Goal: Task Accomplishment & Management: Complete application form

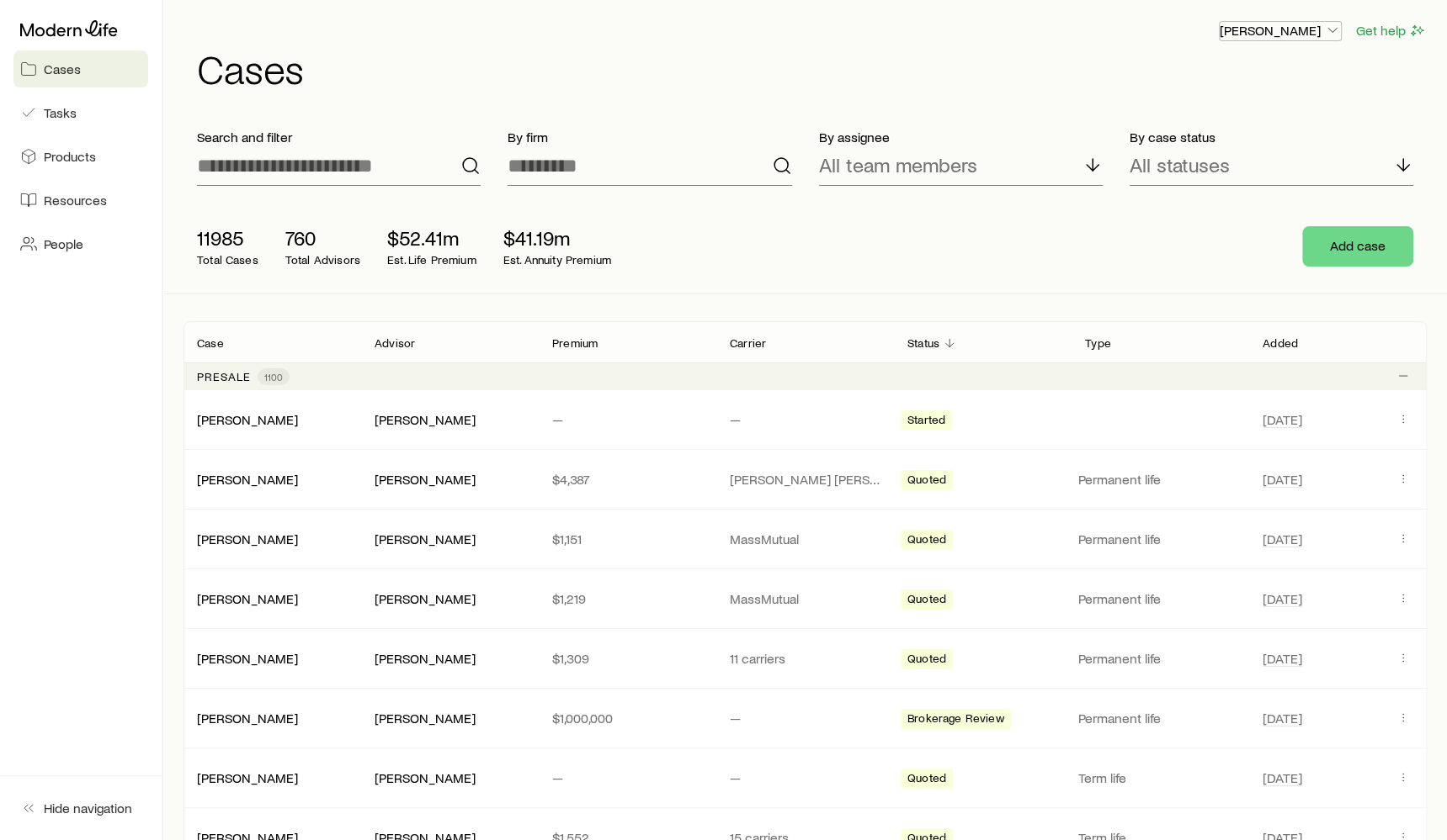
click at [1296, 24] on p "Rich Loeffler" at bounding box center [1279, 31] width 121 height 17
click at [1226, 80] on button "Sign out" at bounding box center [1241, 76] width 189 height 31
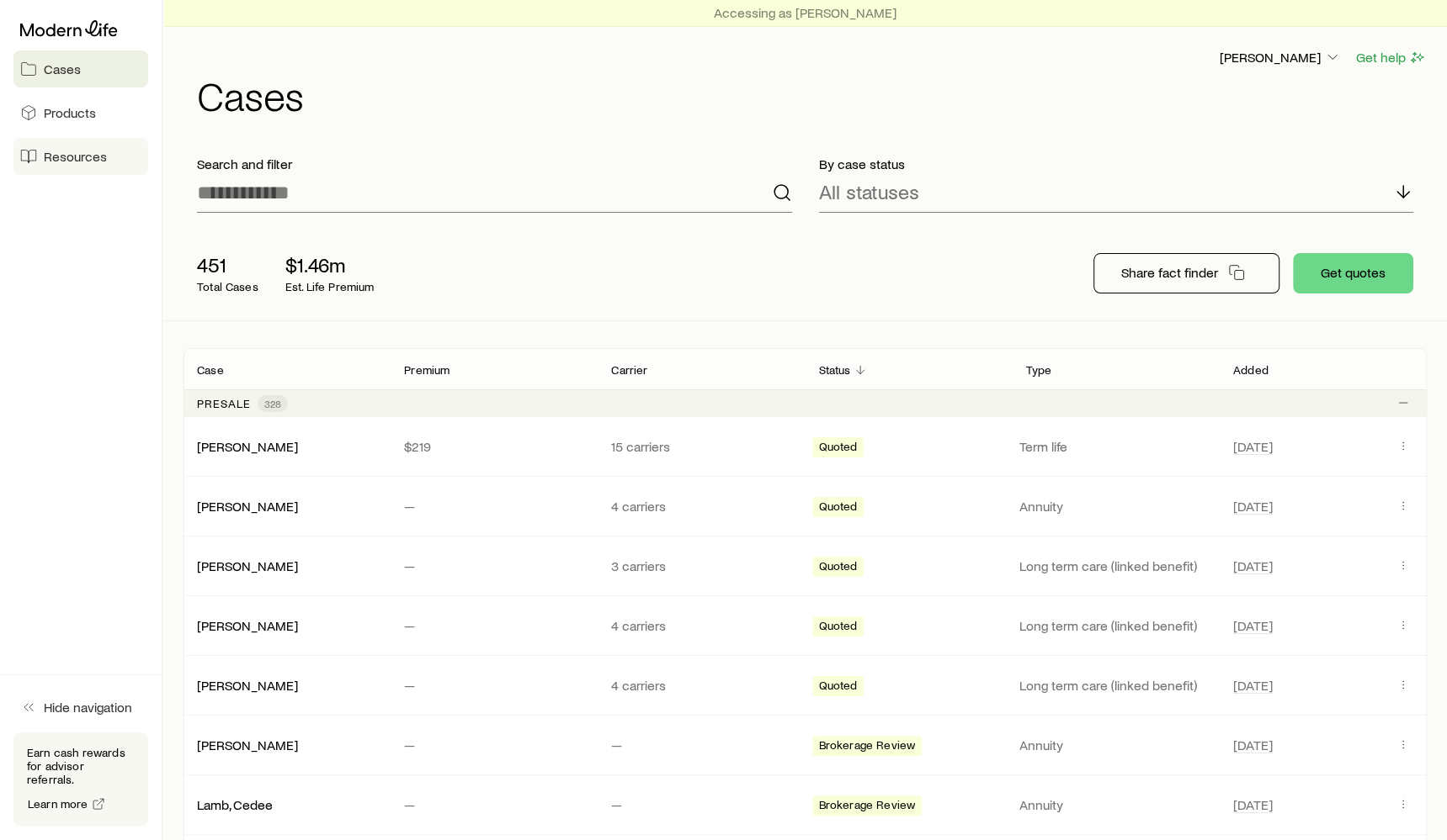
click at [73, 173] on link "Resources" at bounding box center [81, 156] width 134 height 37
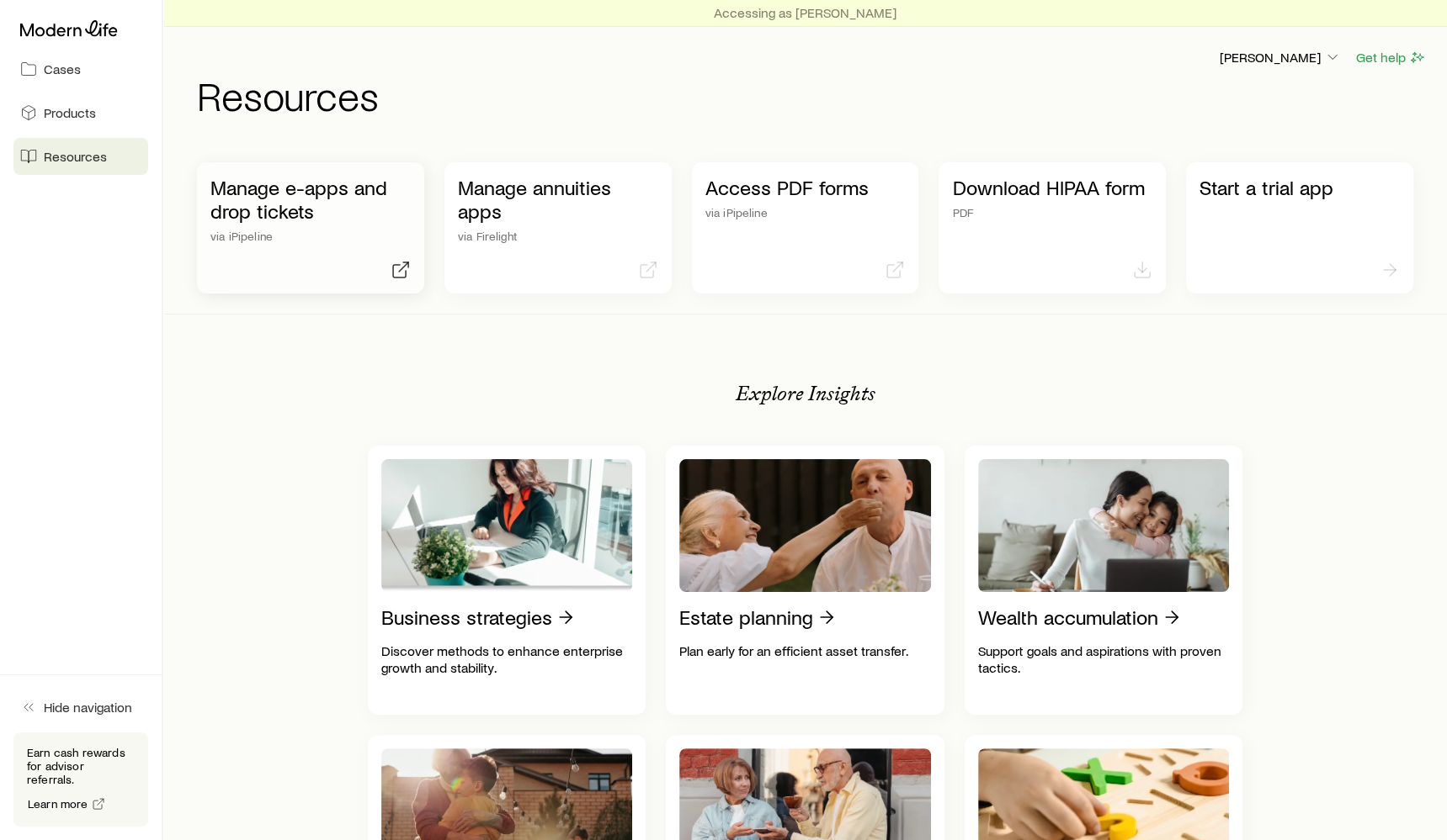
click at [297, 213] on p "Manage e-apps and drop tickets" at bounding box center [310, 199] width 200 height 47
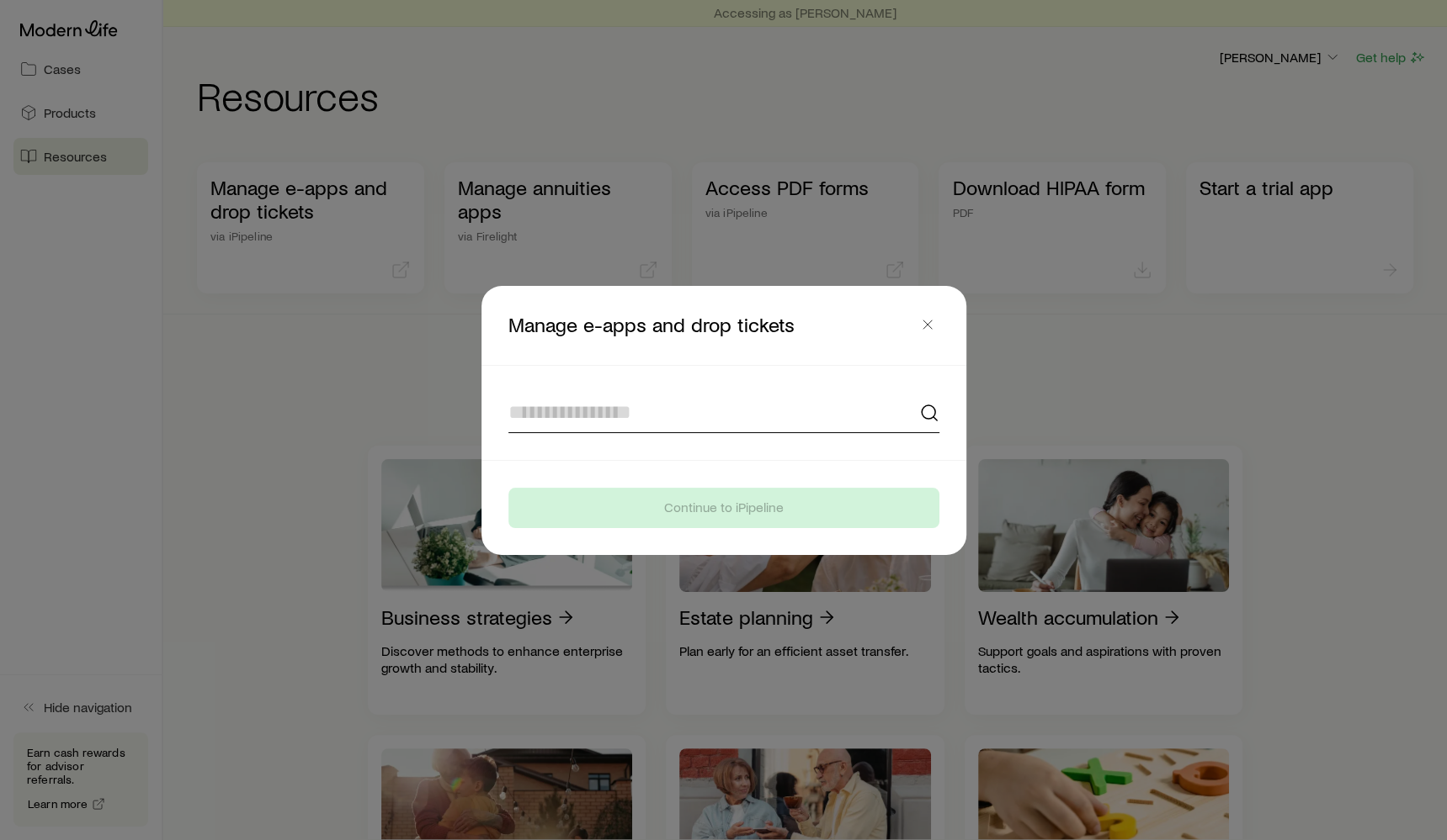
click at [618, 422] on input at bounding box center [724, 412] width 431 height 40
type input "*"
click at [531, 163] on div at bounding box center [723, 420] width 1447 height 840
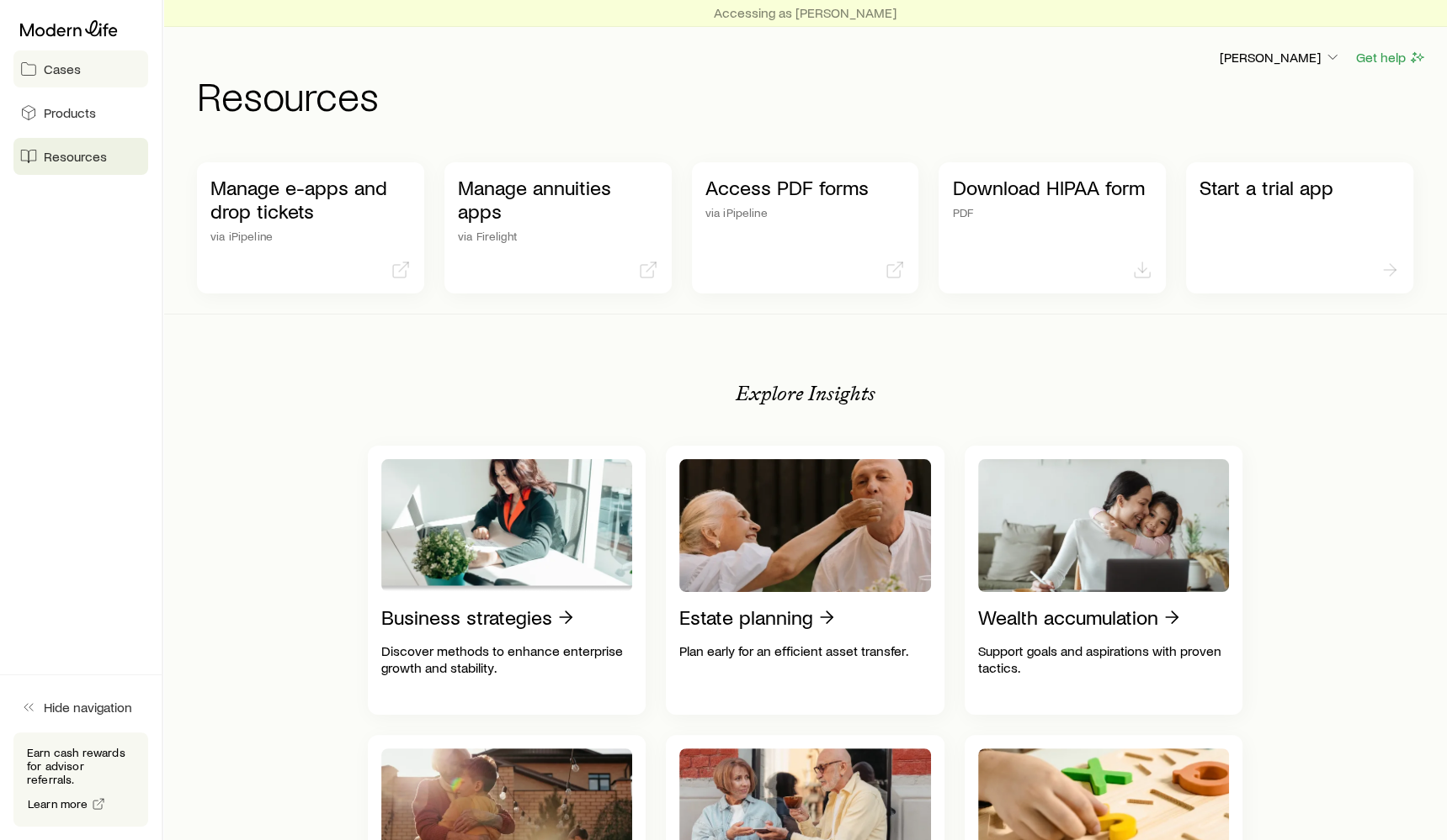
click at [81, 66] on link "Cases" at bounding box center [81, 69] width 134 height 37
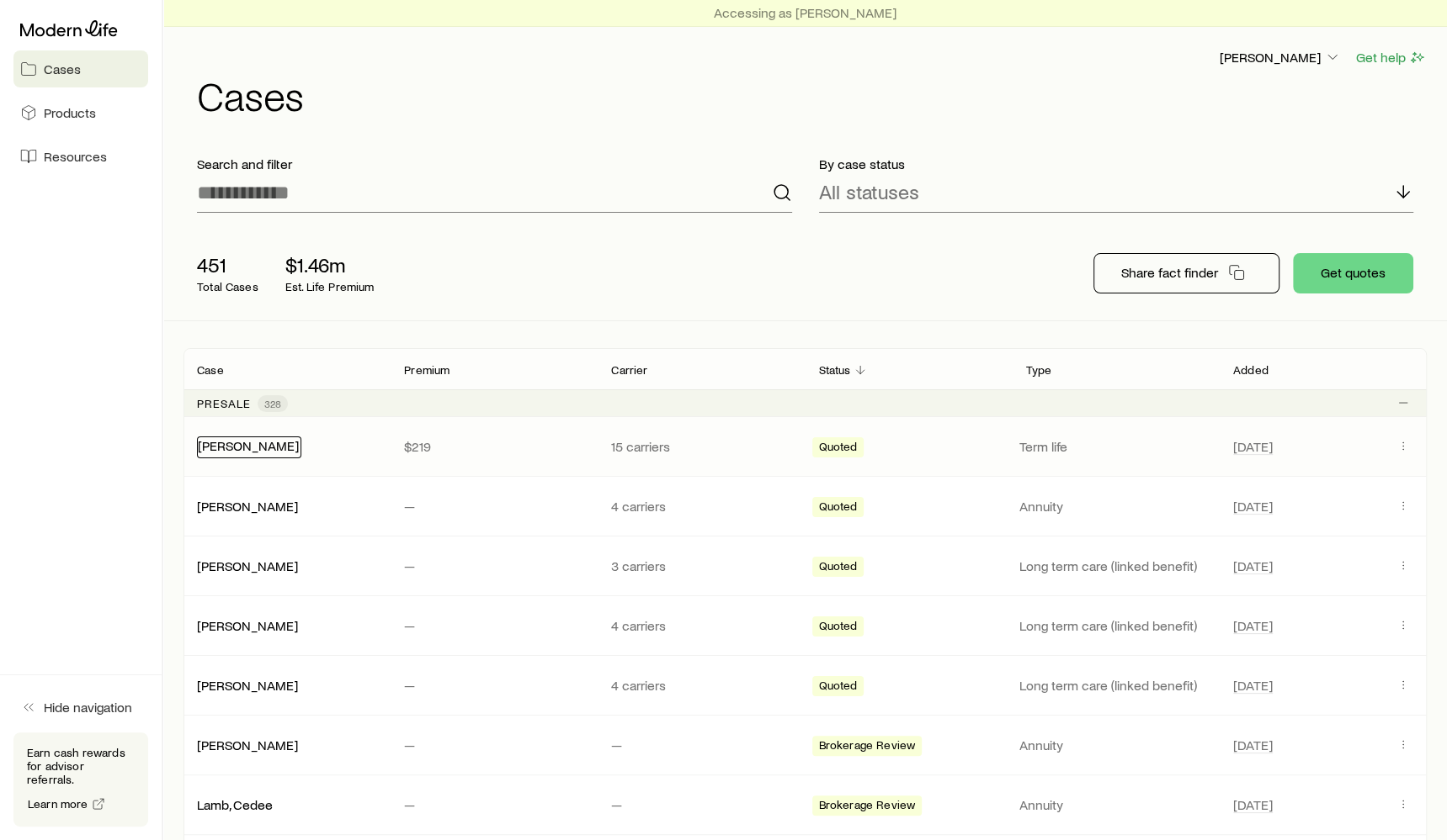
click at [214, 448] on link "[PERSON_NAME]" at bounding box center [248, 445] width 101 height 16
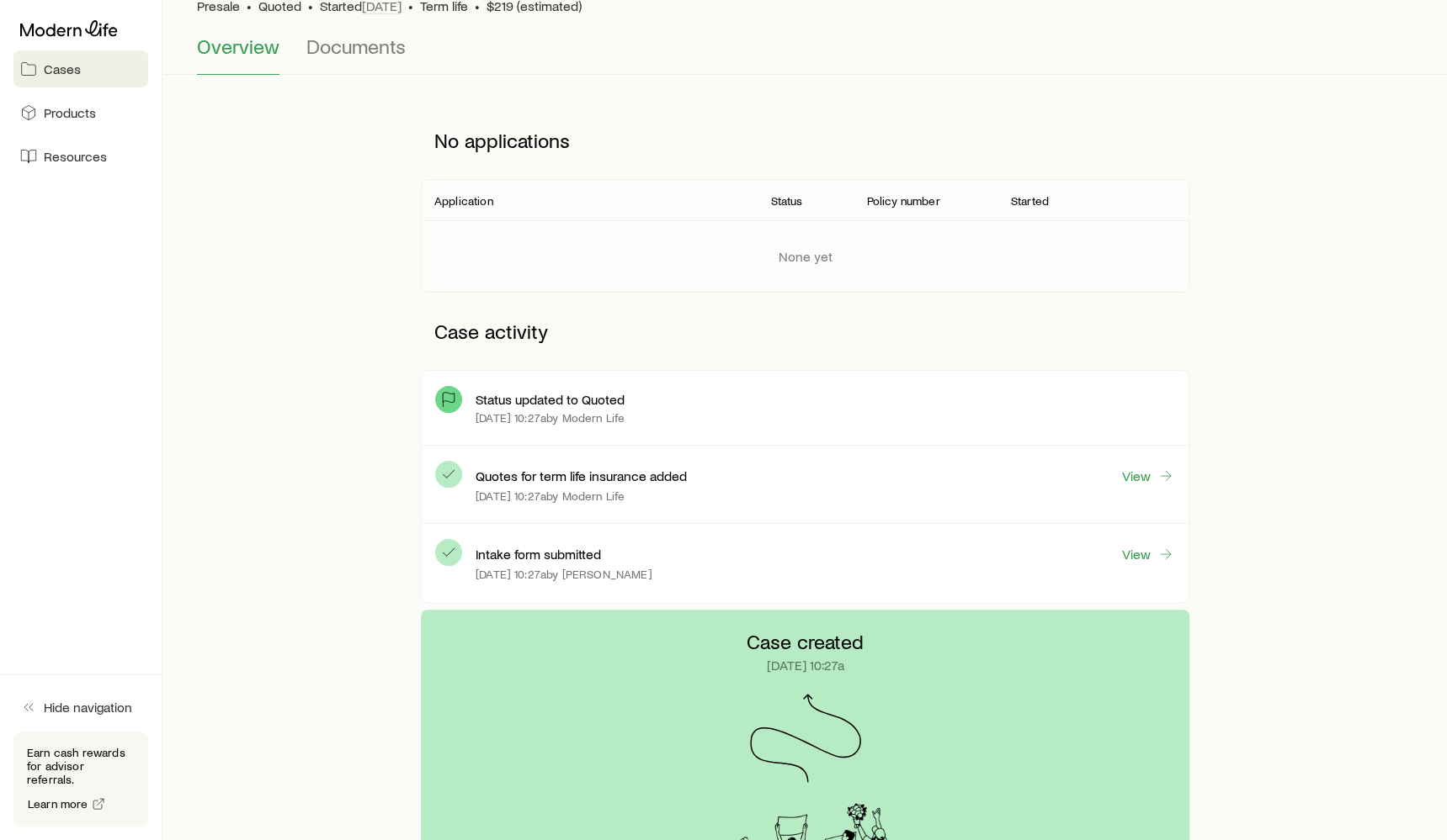
scroll to position [236, 0]
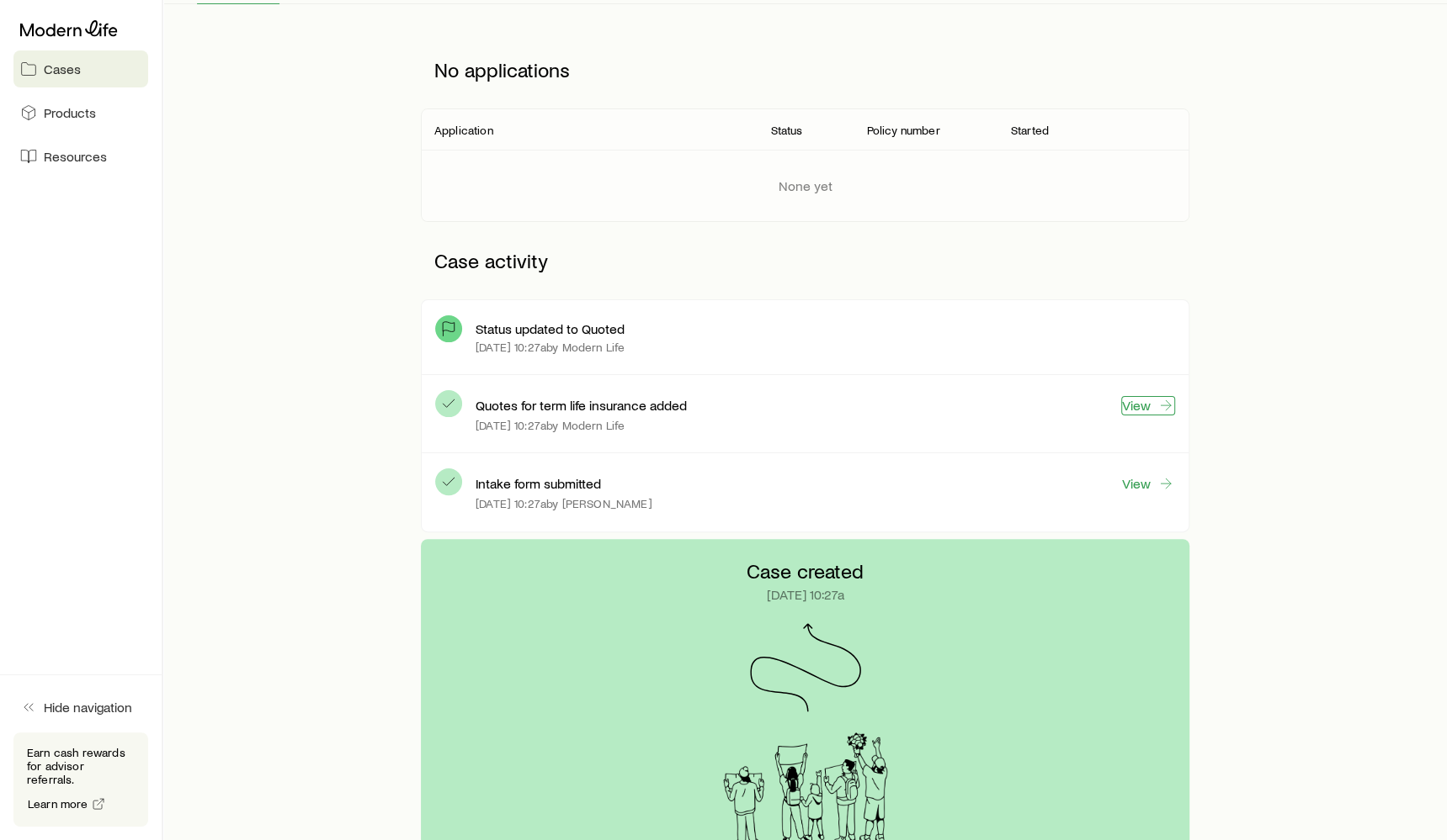
click at [1128, 402] on link "View" at bounding box center [1148, 406] width 54 height 20
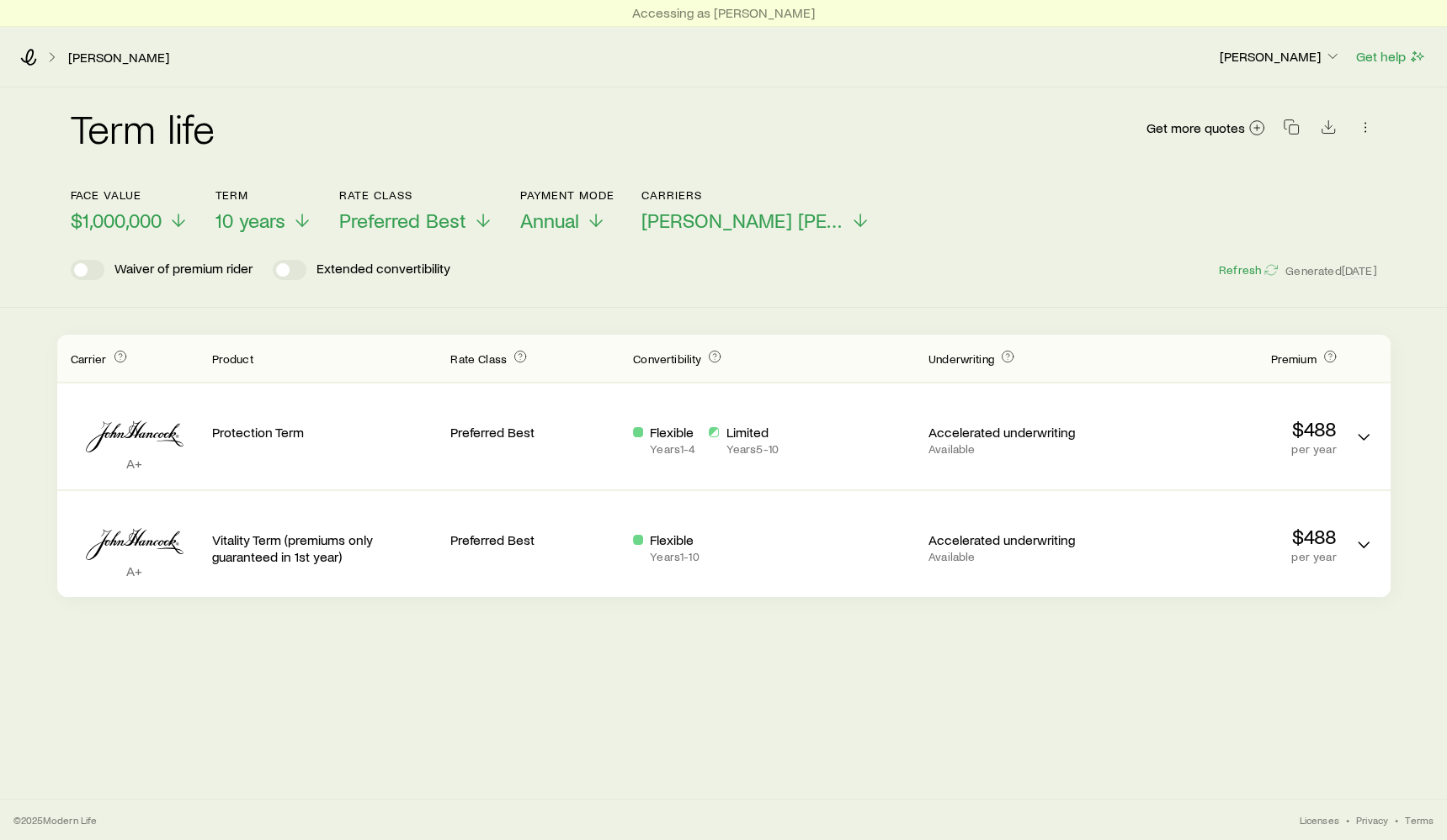
click at [749, 236] on header "Face value $1,000,000 Term 10 years Rate Class Preferred Best Payment Mode Annu…" at bounding box center [723, 235] width 1306 height 92
click at [749, 223] on span "[PERSON_NAME] [PERSON_NAME]" at bounding box center [742, 220] width 202 height 24
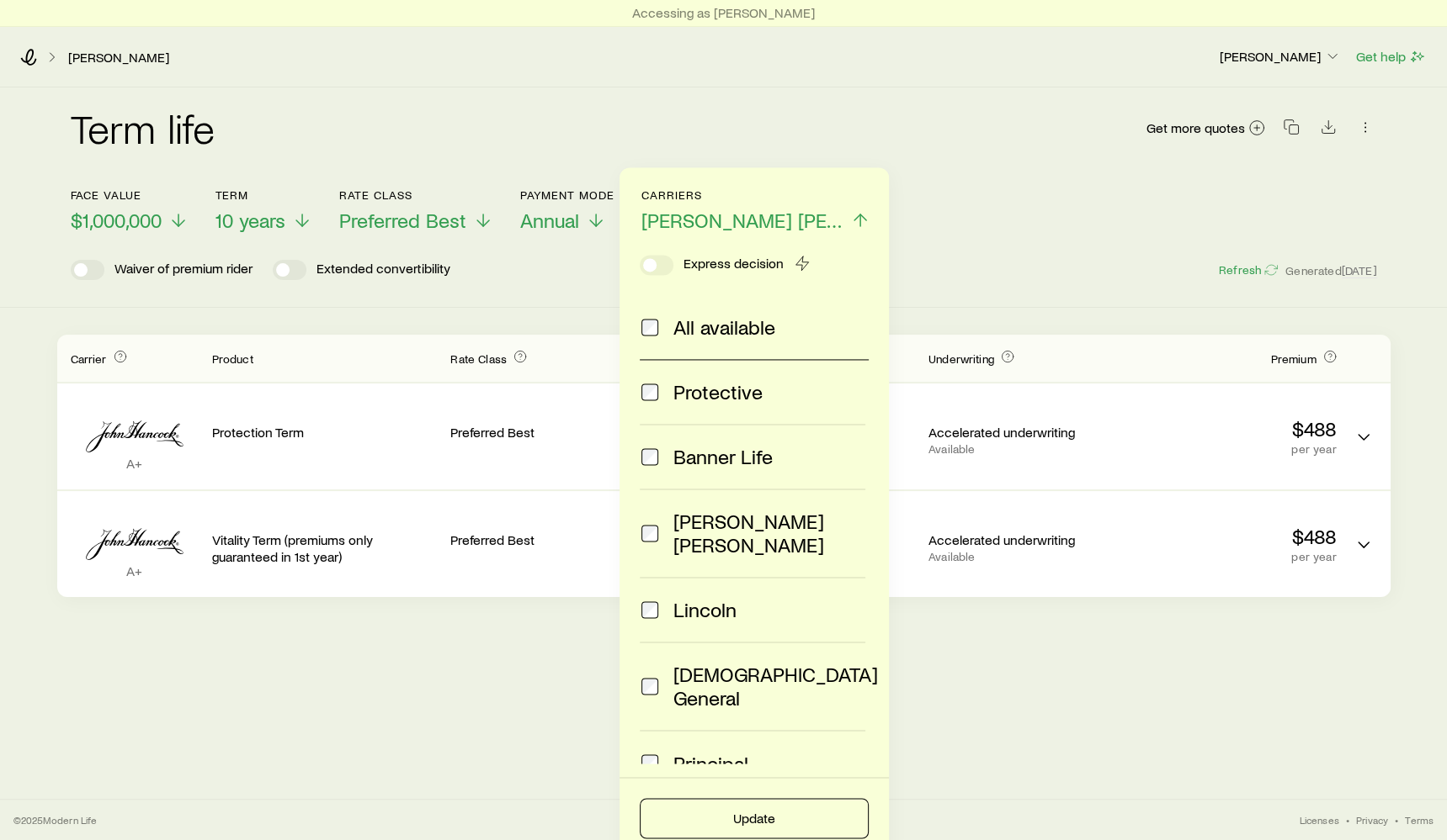
click at [713, 333] on span "All available" at bounding box center [724, 327] width 102 height 24
click at [778, 804] on button "Update" at bounding box center [754, 818] width 229 height 40
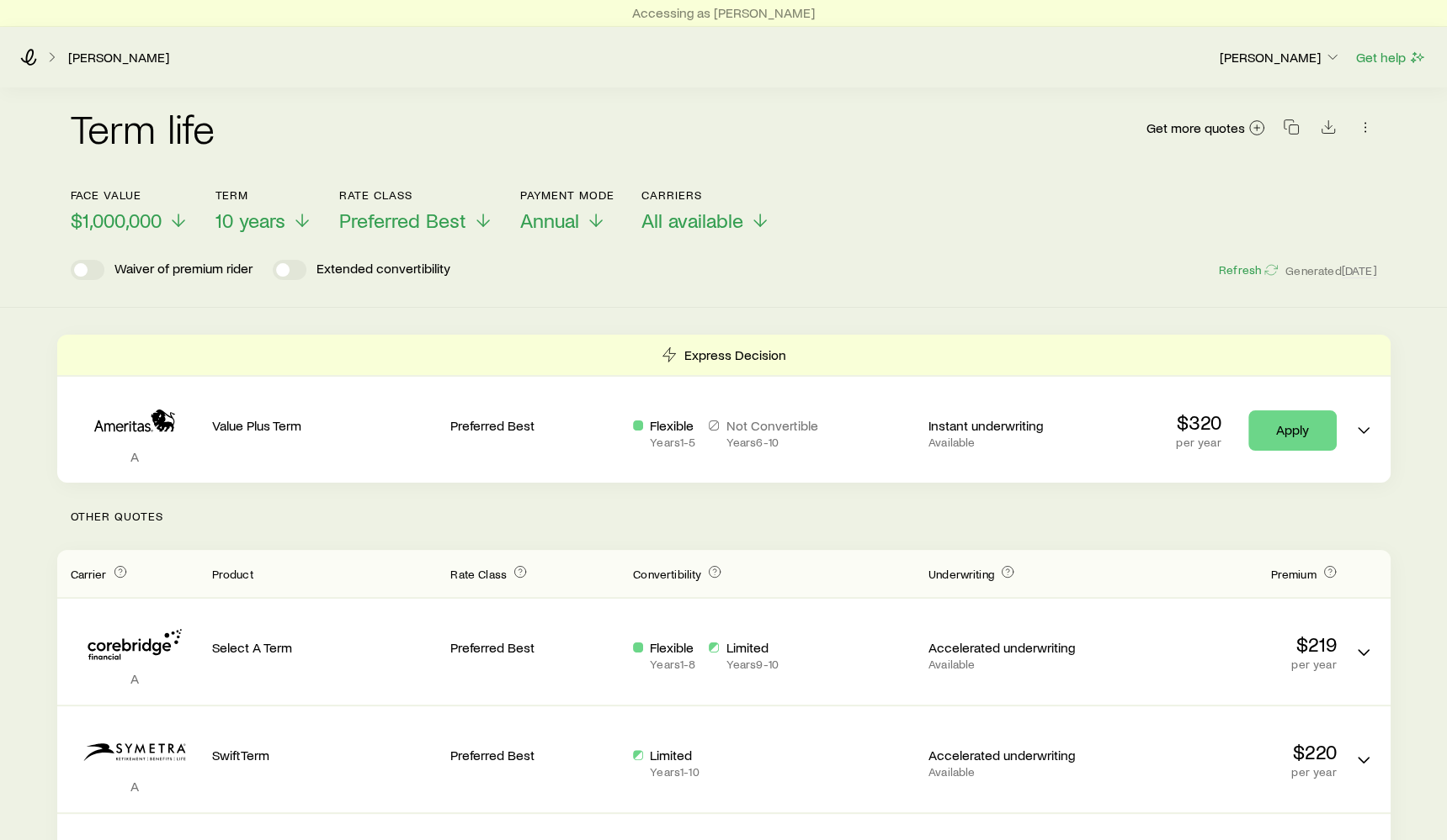
scroll to position [207, 0]
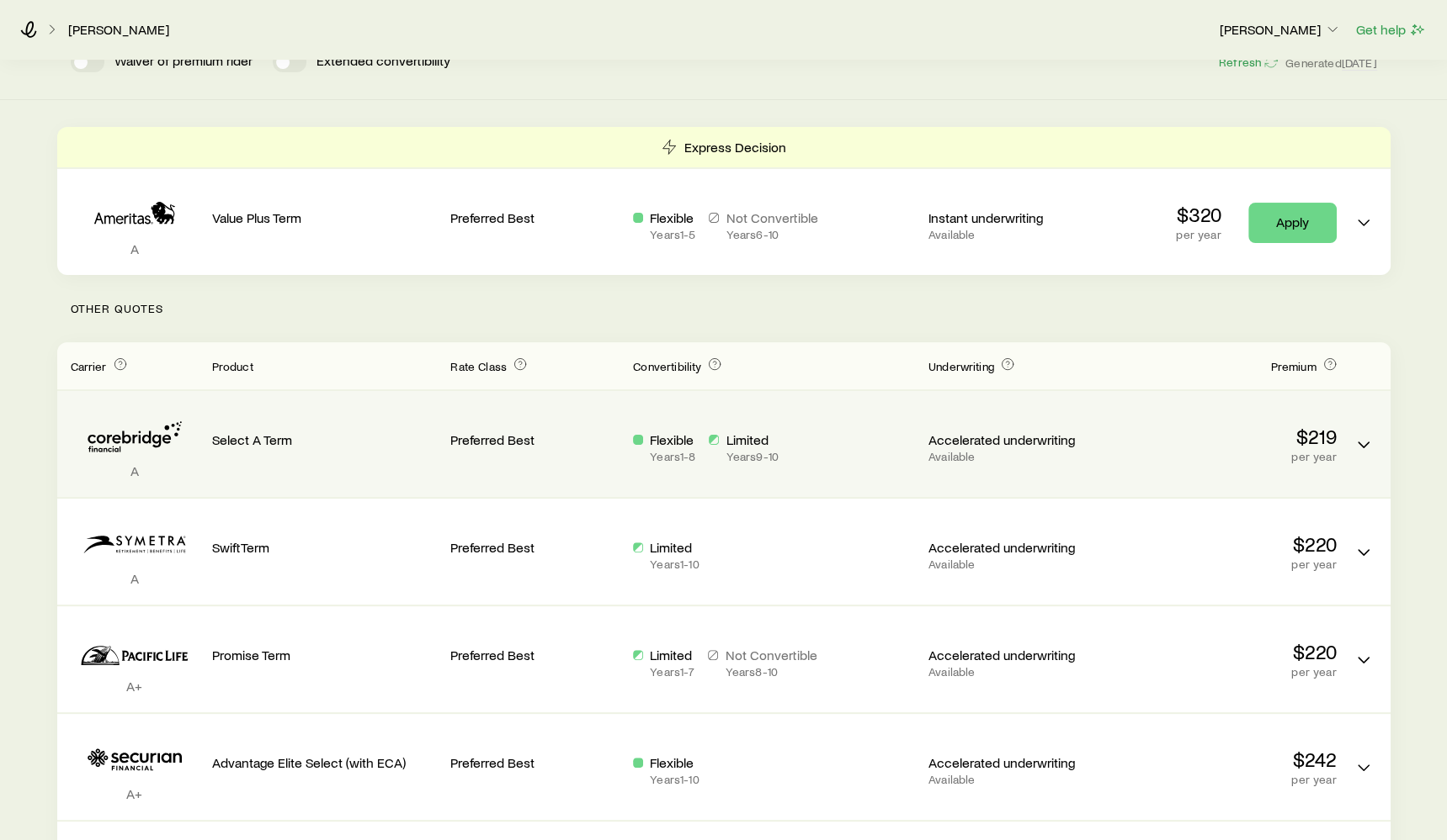
click at [1111, 435] on p "$219" at bounding box center [1223, 437] width 225 height 24
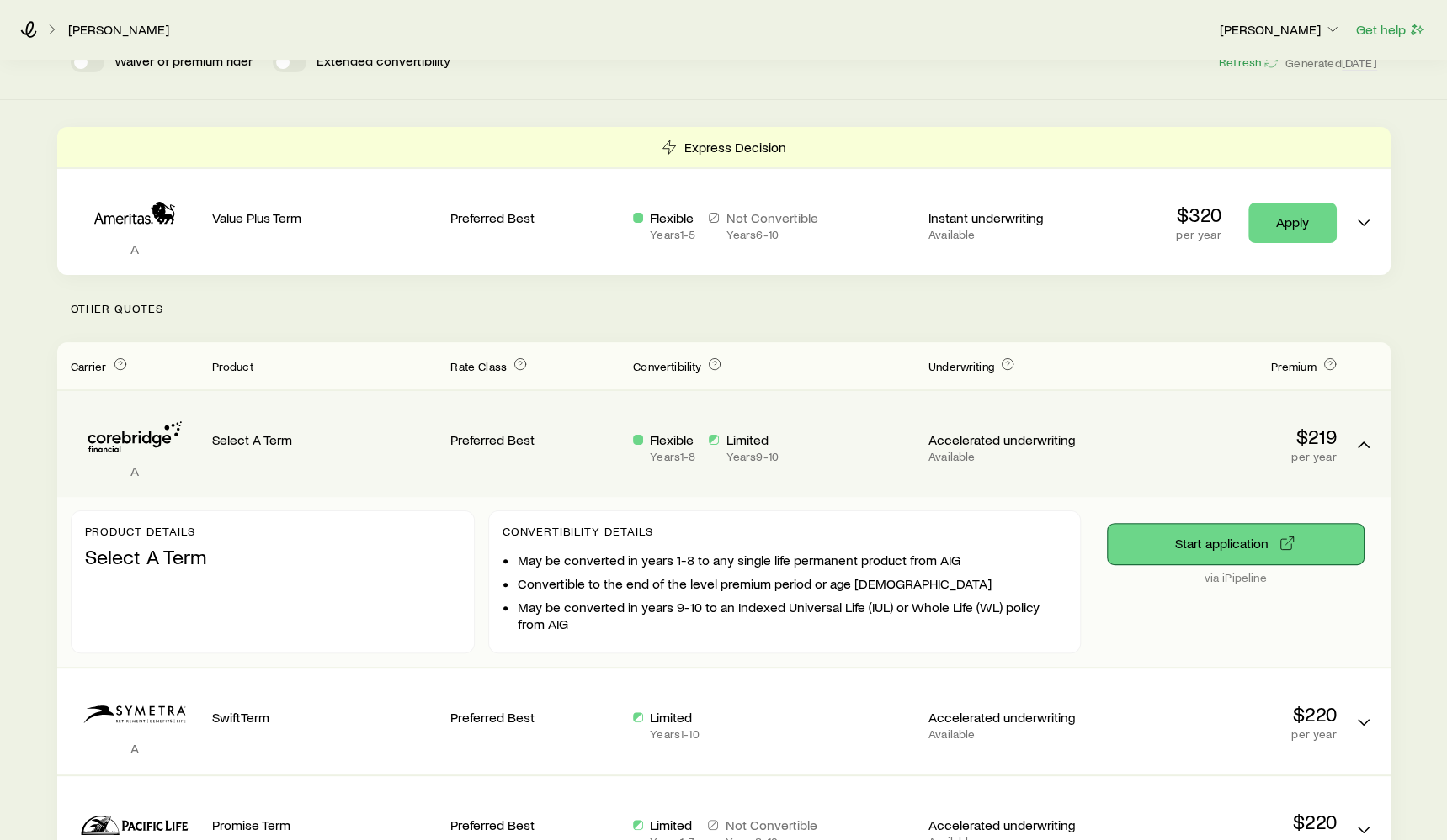
click at [1250, 552] on button "Start application" at bounding box center [1235, 543] width 256 height 40
click at [388, 416] on div "Select A Term" at bounding box center [324, 426] width 225 height 43
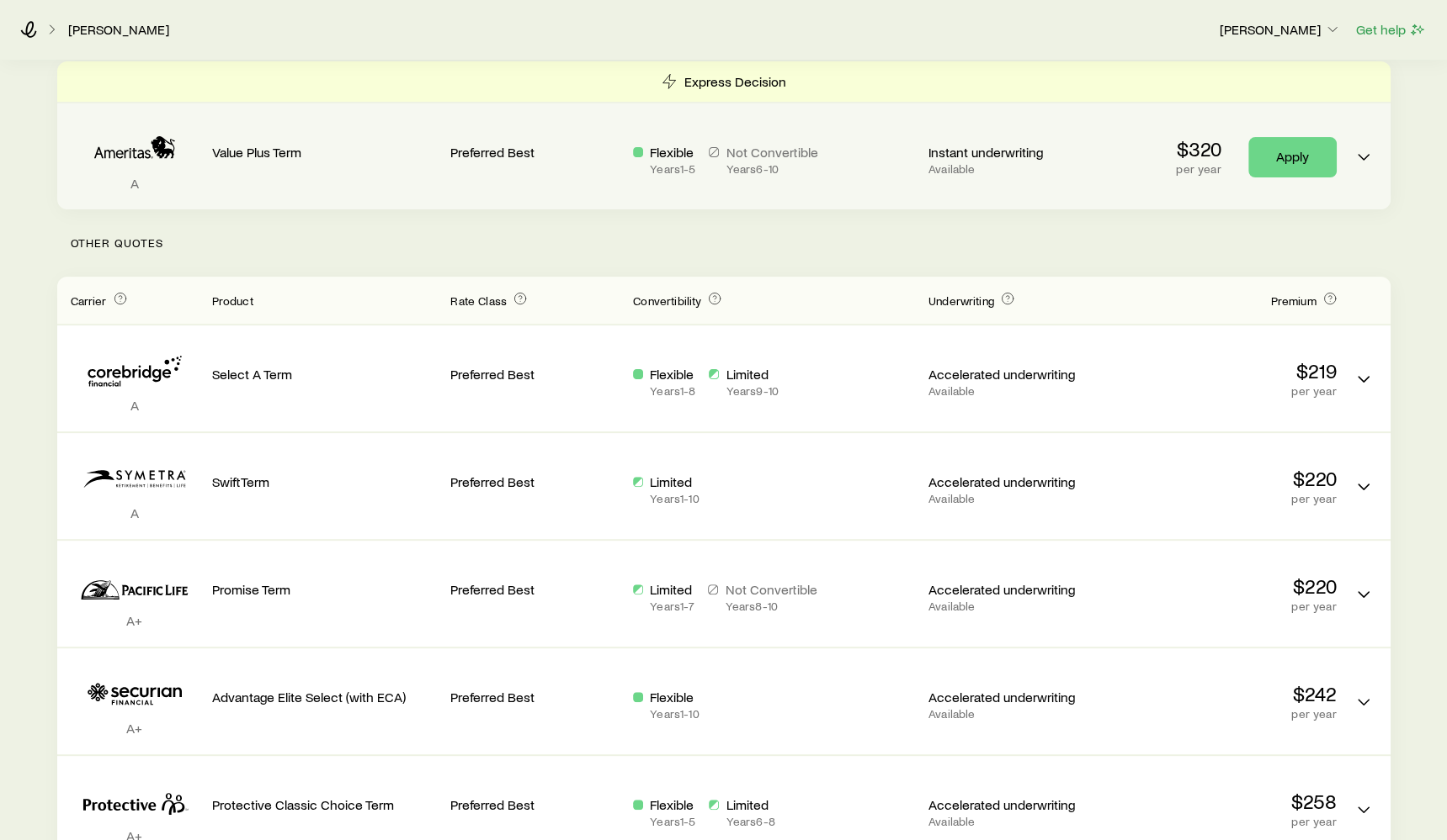
scroll to position [376, 0]
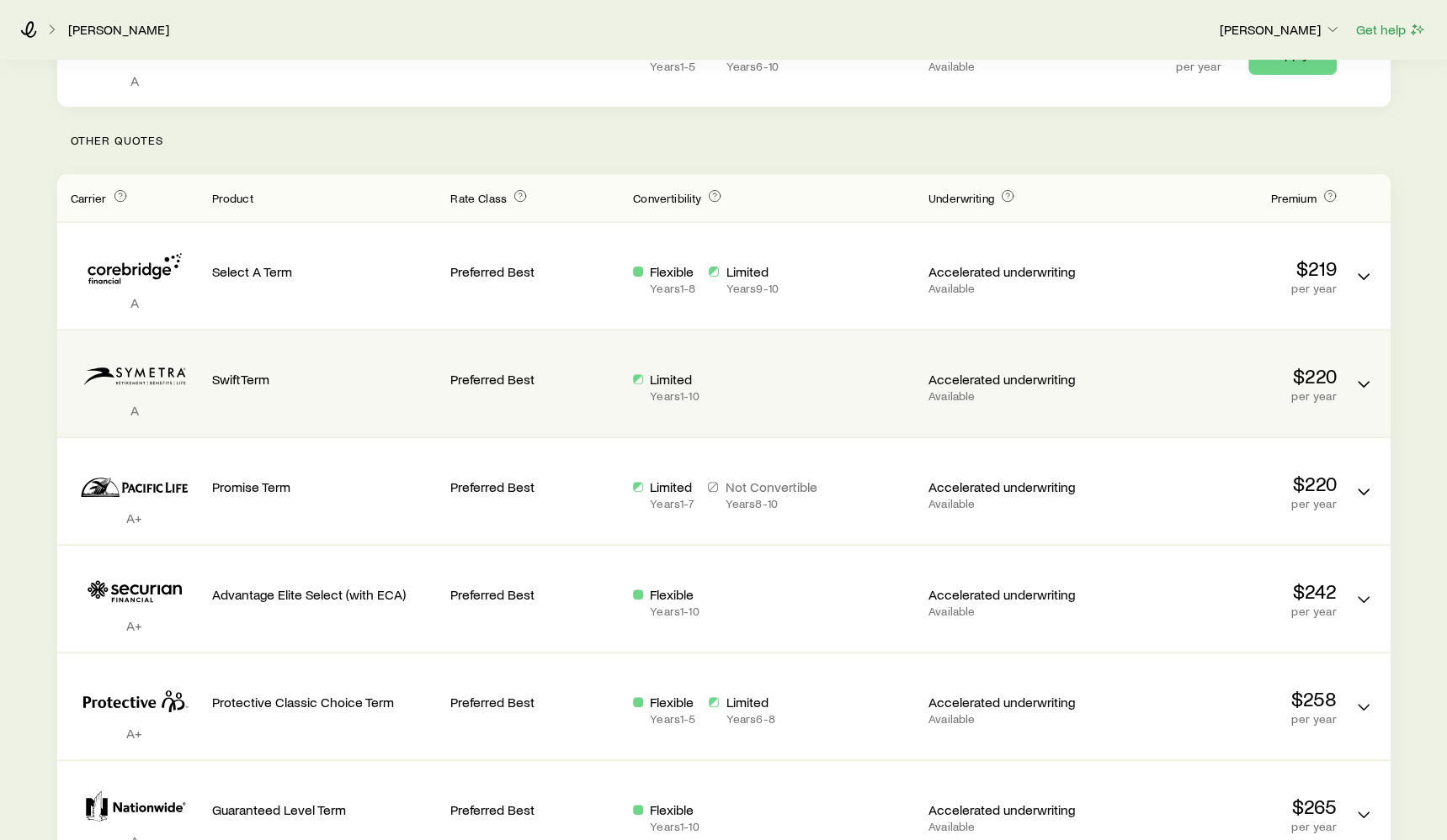
click at [760, 409] on div "Limited Years 1 - 10" at bounding box center [773, 383] width 282 height 79
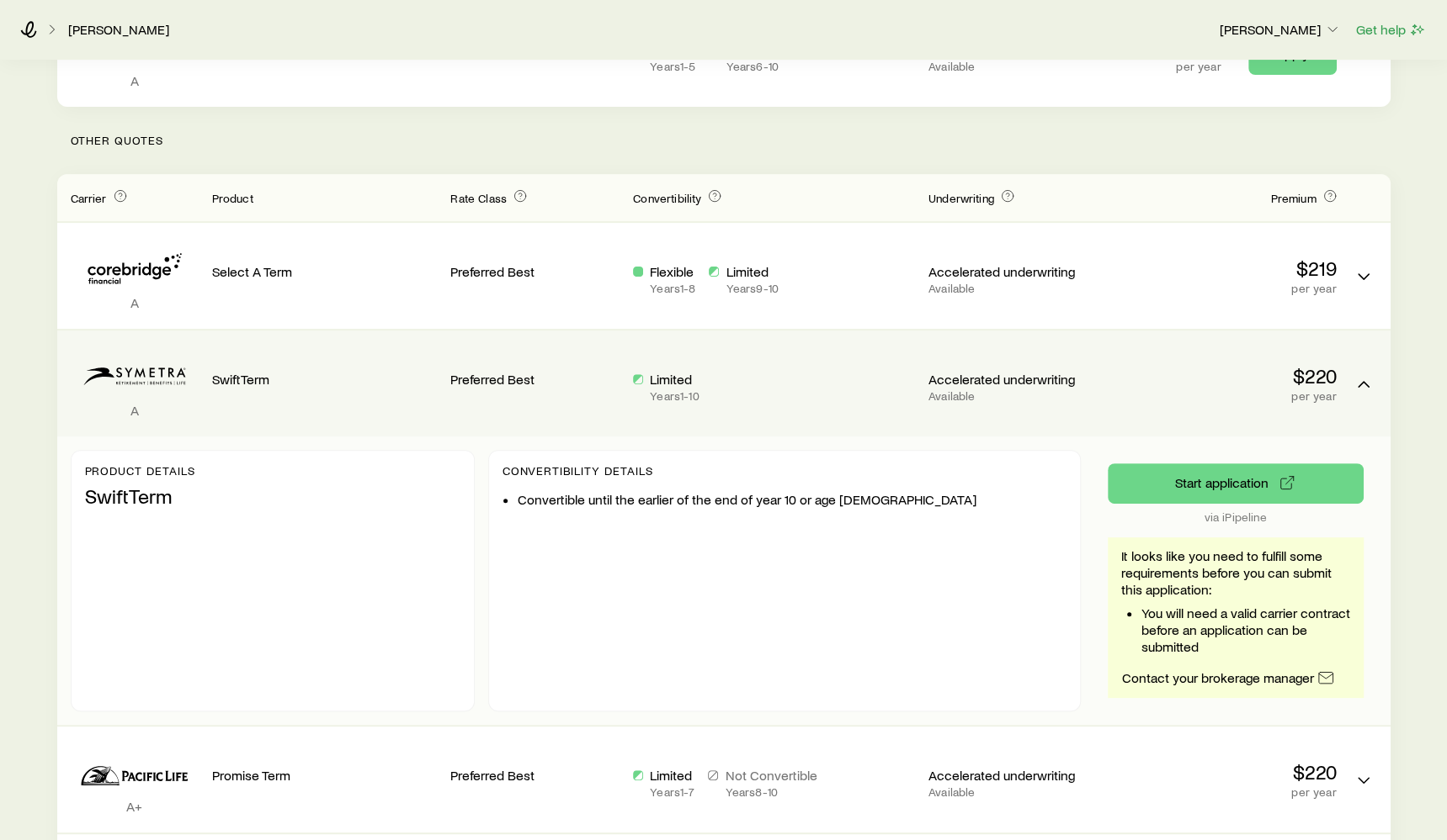
click at [770, 389] on div "Limited Years 1 - 10" at bounding box center [773, 387] width 282 height 32
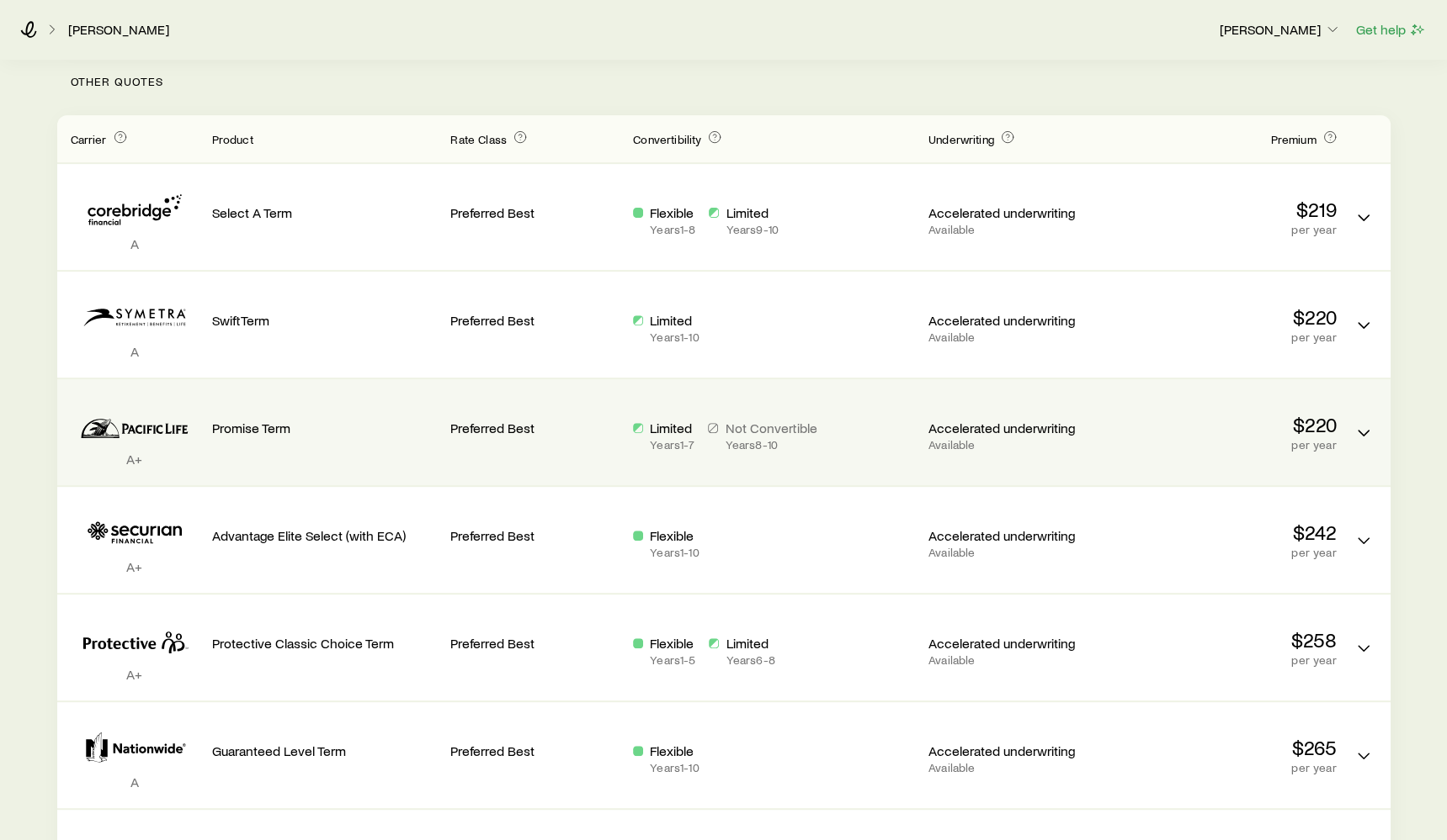
scroll to position [489, 0]
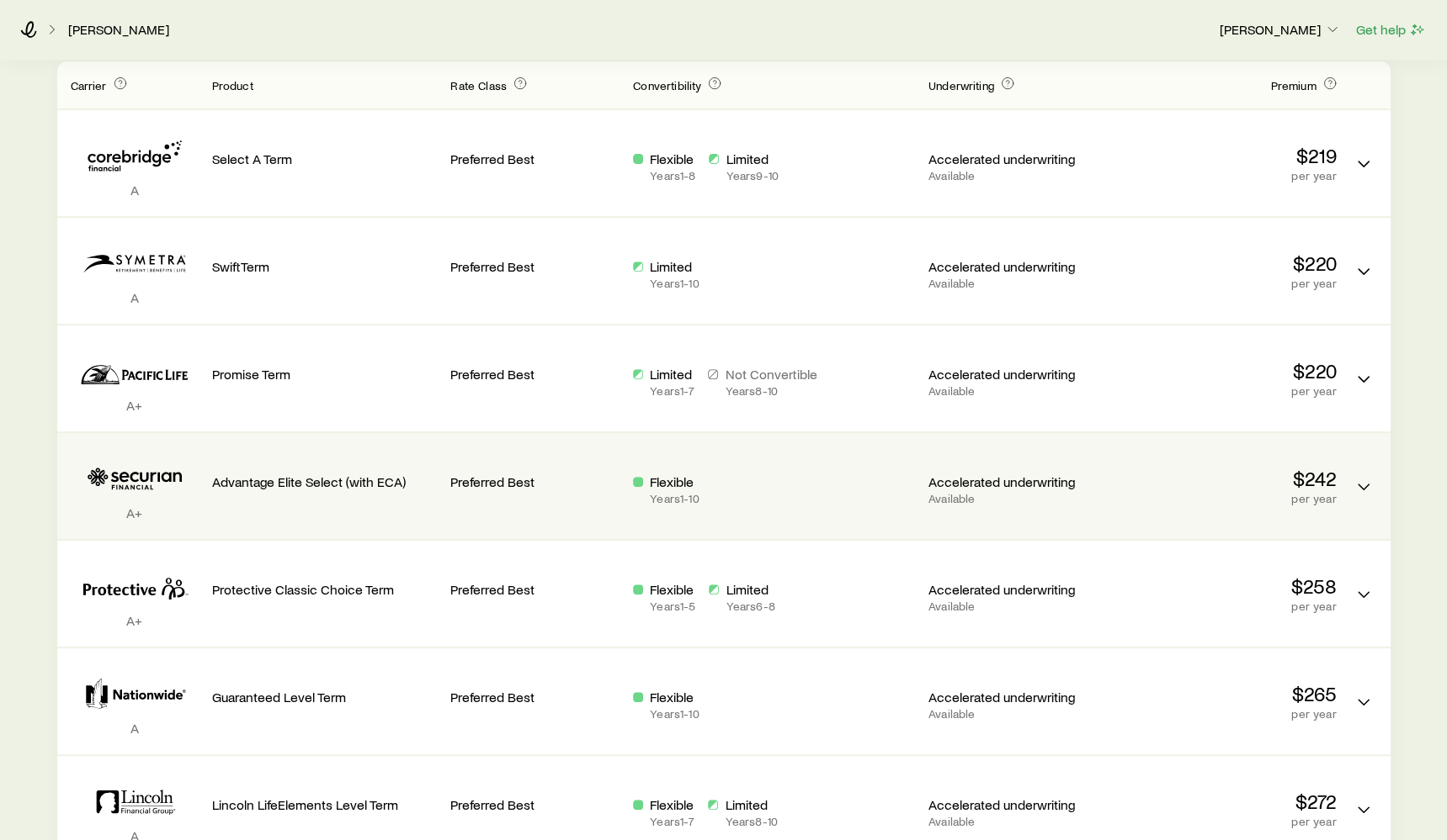
click at [830, 485] on div "Flexible Years 1 - 10" at bounding box center [773, 490] width 282 height 32
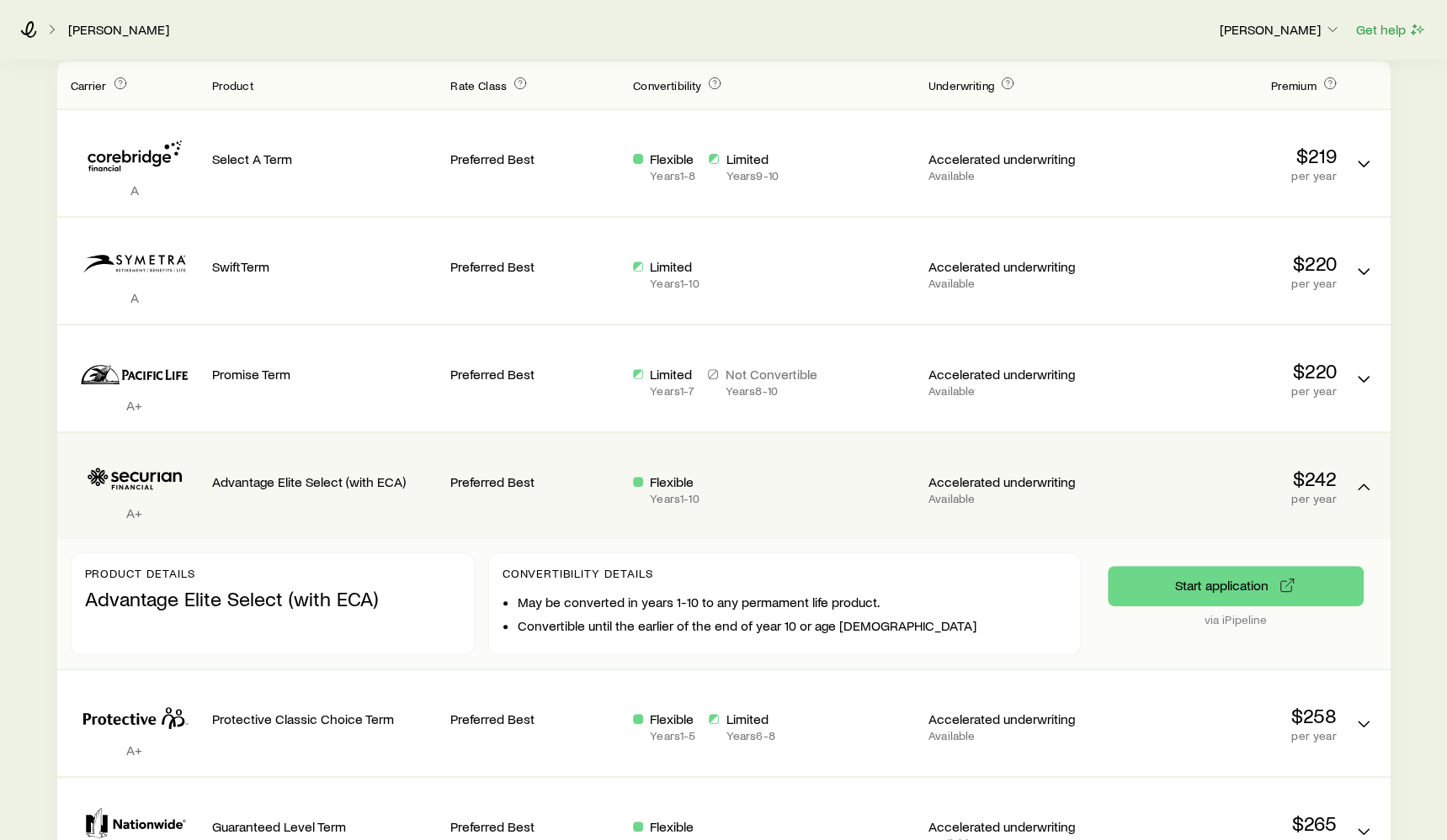
scroll to position [565, 0]
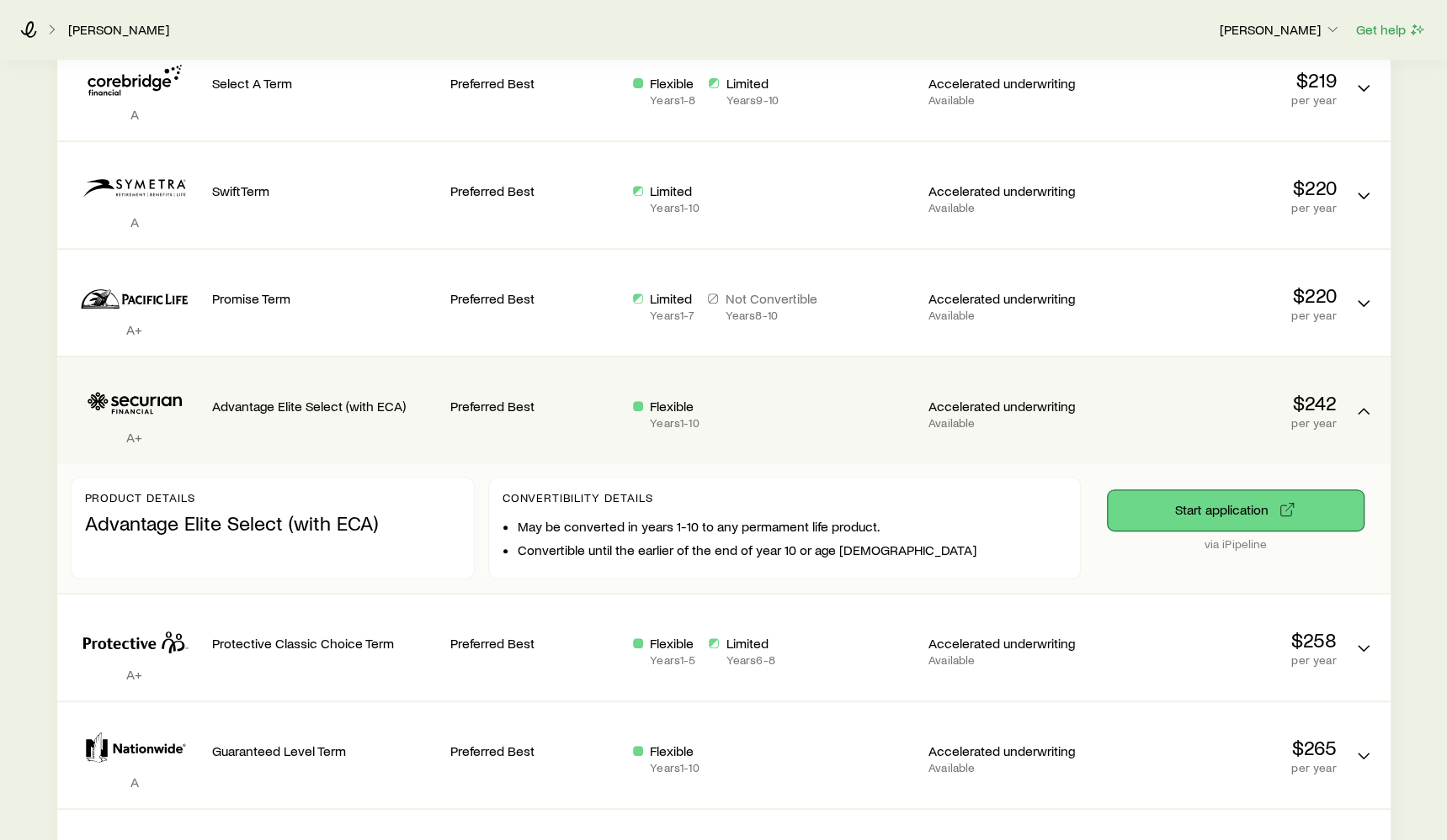
click at [1187, 521] on button "Start application" at bounding box center [1235, 510] width 256 height 40
click at [379, 416] on div "Advantage Elite Select (with ECA)" at bounding box center [324, 410] width 225 height 79
